Goal: Information Seeking & Learning: Learn about a topic

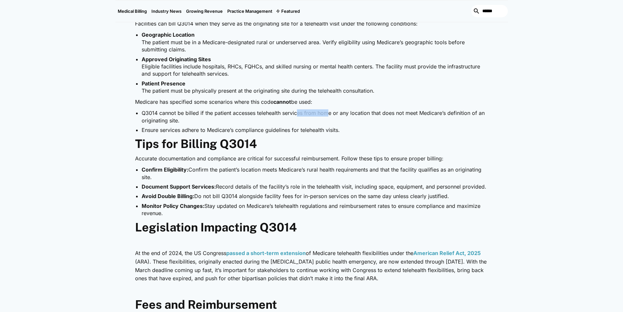
drag, startPoint x: 287, startPoint y: 99, endPoint x: 318, endPoint y: 99, distance: 31.4
click at [318, 109] on li "Q3014 cannot be billed if the patient accesses telehealth services from home or…" at bounding box center [315, 116] width 347 height 15
click at [335, 109] on li "Q3014 cannot be billed if the patient accesses telehealth services from home or…" at bounding box center [315, 116] width 347 height 15
drag, startPoint x: 337, startPoint y: 97, endPoint x: 369, endPoint y: 93, distance: 32.0
click at [369, 93] on div "Telehealth is revolutionizing healthcare by increasing accessibility and conven…" at bounding box center [311, 157] width 353 height 644
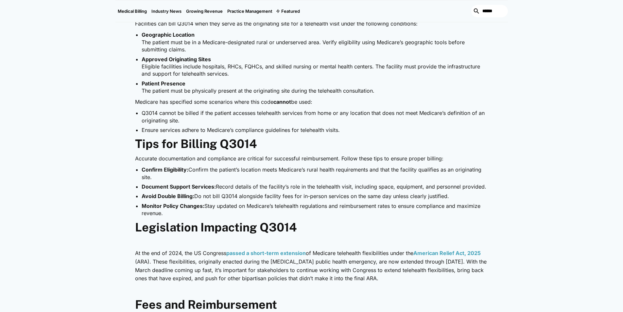
drag, startPoint x: 368, startPoint y: 111, endPoint x: 383, endPoint y: 100, distance: 18.4
click at [368, 111] on ul "Q3014 cannot be billed if the patient accesses telehealth services from home or…" at bounding box center [311, 121] width 353 height 24
drag, startPoint x: 381, startPoint y: 98, endPoint x: 529, endPoint y: 101, distance: 148.1
click at [529, 101] on div "Medical Billing [DATE] HCPCS Q3014: How to Bill for Telehealth Originating Site…" at bounding box center [311, 17] width 623 height 950
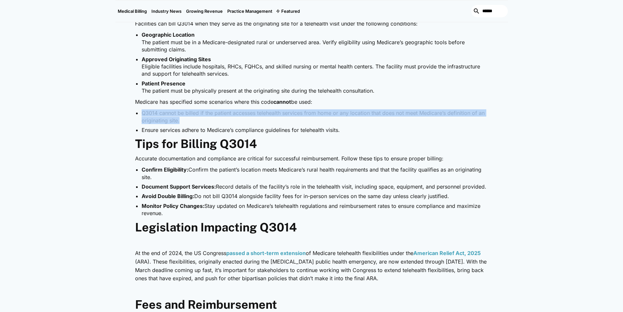
drag, startPoint x: 166, startPoint y: 105, endPoint x: 156, endPoint y: 105, distance: 9.5
click at [118, 99] on div "Telehealth is revolutionizing healthcare by increasing accessibility and conven…" at bounding box center [311, 157] width 392 height 644
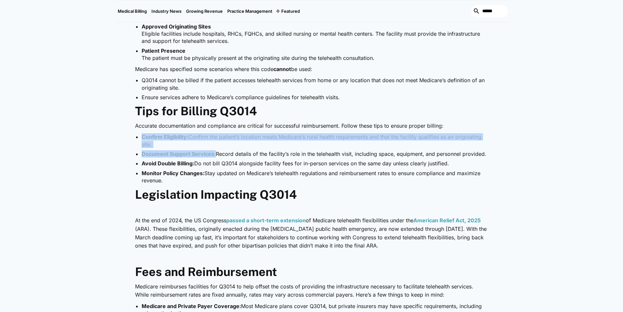
drag, startPoint x: 138, startPoint y: 119, endPoint x: 214, endPoint y: 130, distance: 76.7
click at [214, 133] on ul "Confirm Eligibility: Confirm the patient’s location meets Medicare’s rural heal…" at bounding box center [311, 158] width 353 height 51
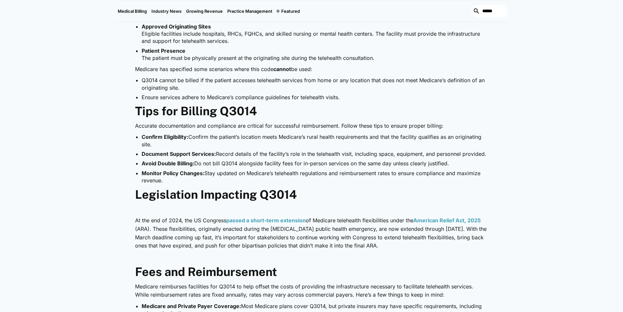
click at [221, 160] on li "Avoid Double Billing: Do not bill Q3014 alongside facility fees for in-person s…" at bounding box center [315, 163] width 347 height 7
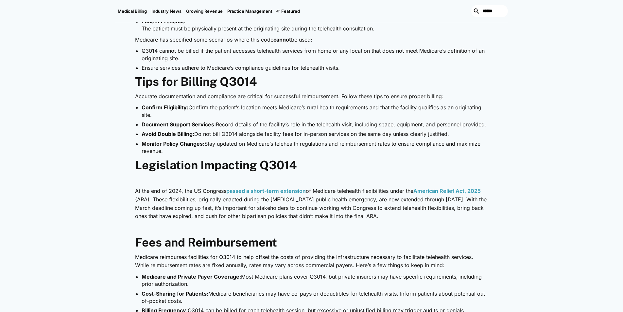
scroll to position [654, 0]
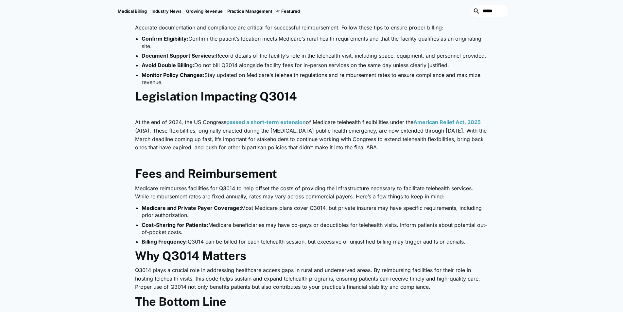
drag, startPoint x: 525, startPoint y: 118, endPoint x: 130, endPoint y: 92, distance: 395.8
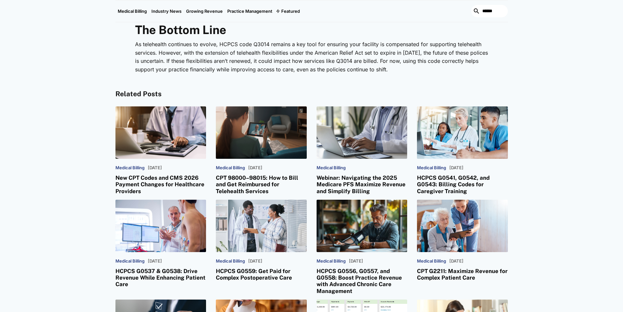
scroll to position [931, 0]
